Goal: Task Accomplishment & Management: Manage account settings

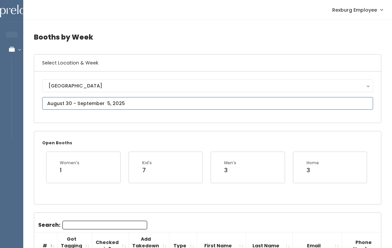
click at [105, 101] on input "text" at bounding box center [207, 103] width 331 height 13
type input "August 23 to August 29"
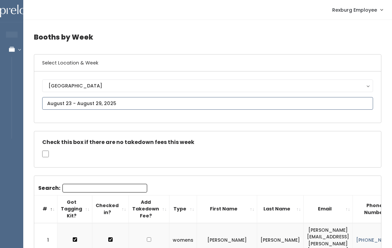
click at [130, 102] on input "text" at bounding box center [207, 103] width 331 height 13
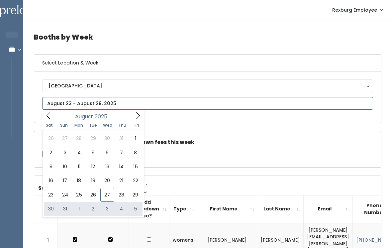
type input "[DATE] to [DATE]"
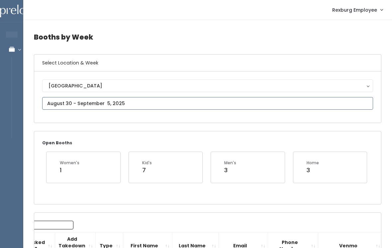
click at [63, 102] on input "text" at bounding box center [207, 103] width 331 height 13
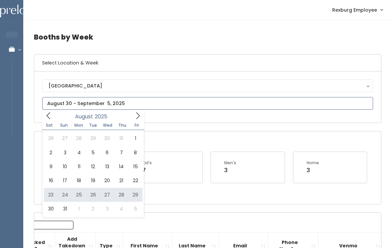
type input "August 23 to August 29"
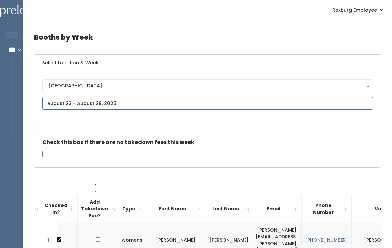
type input "August 30 to September 5"
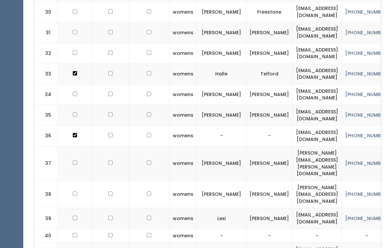
scroll to position [842, 0]
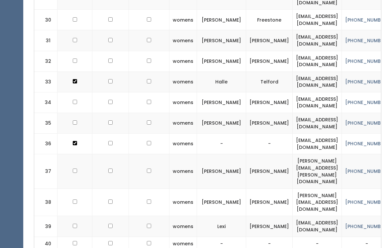
checkbox input "true"
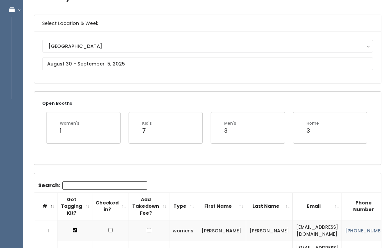
scroll to position [0, 0]
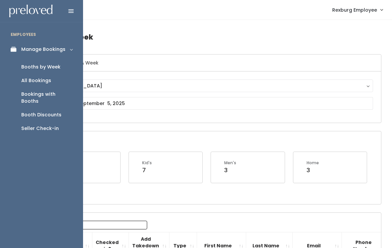
click at [30, 94] on div "Bookings with Booths" at bounding box center [46, 98] width 51 height 14
click at [31, 111] on div "Booth Discounts" at bounding box center [41, 114] width 40 height 7
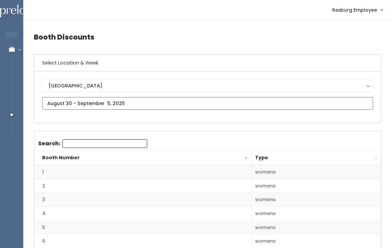
click at [177, 110] on input "text" at bounding box center [207, 103] width 331 height 13
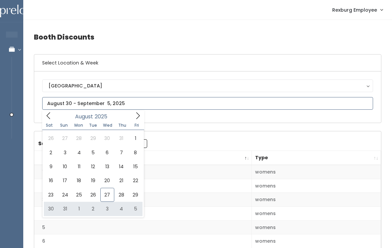
type input "August 30 to September 5"
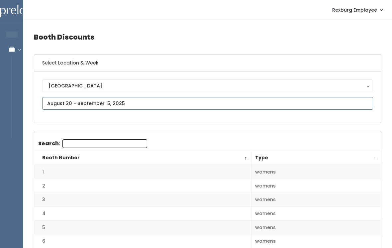
click at [137, 103] on input "text" at bounding box center [207, 103] width 331 height 13
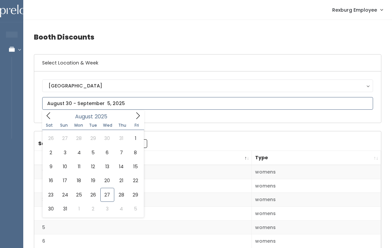
type input "August 23 to August 29"
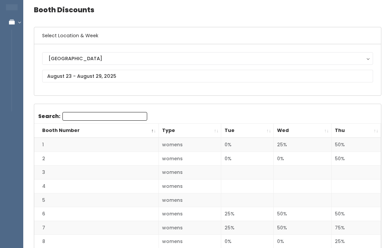
click at [375, 136] on th "Thu" at bounding box center [356, 131] width 49 height 14
click at [374, 127] on th "Thu" at bounding box center [356, 131] width 49 height 14
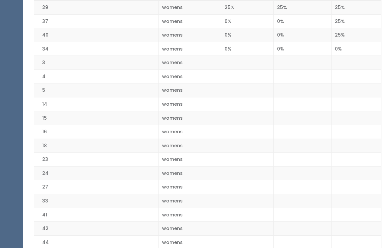
scroll to position [639, 0]
